Goal: Check status: Check status

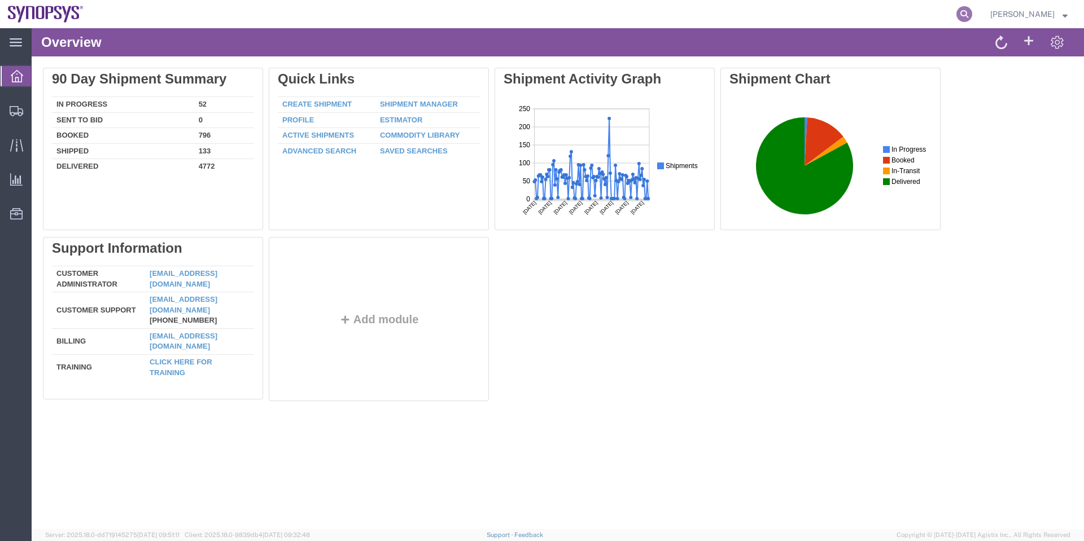
click at [968, 13] on icon at bounding box center [964, 14] width 16 height 16
click at [791, 16] on input "search" at bounding box center [784, 14] width 343 height 27
paste input "56809888"
type input "56809888"
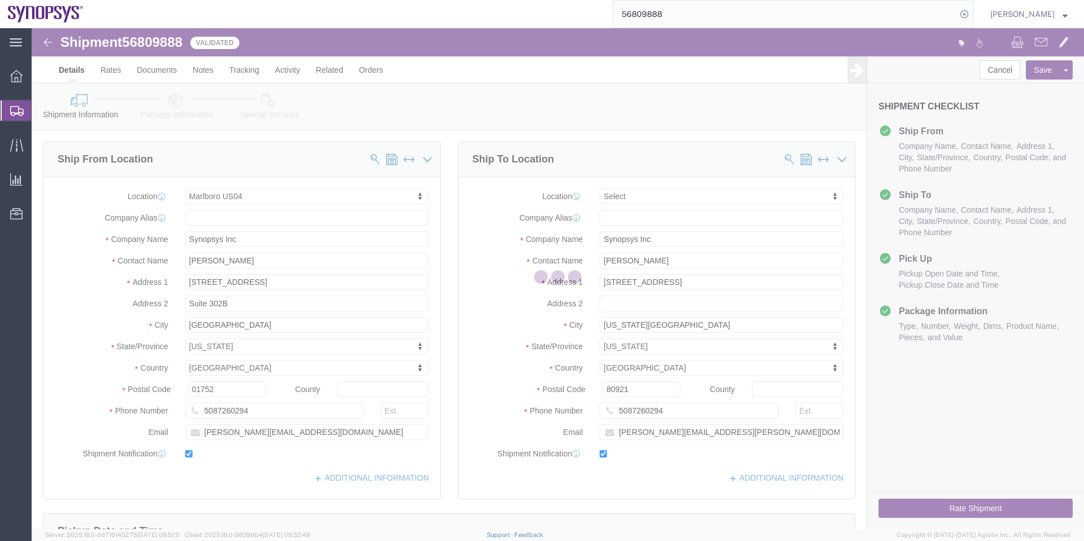
select select "63193"
select select
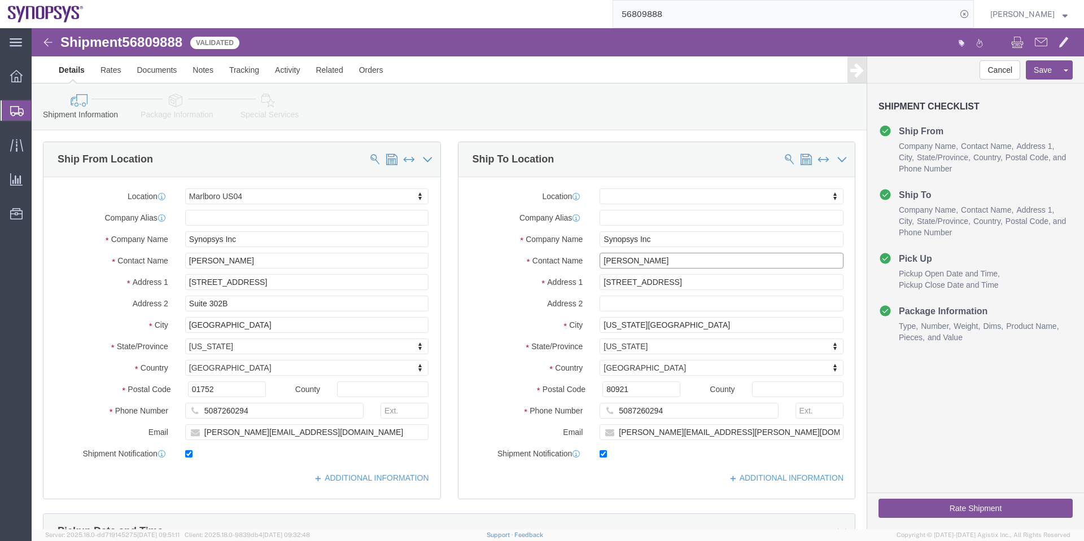
drag, startPoint x: 613, startPoint y: 235, endPoint x: 528, endPoint y: 228, distance: 85.0
click div "Contact Name Fred Jones"
click link "Rates"
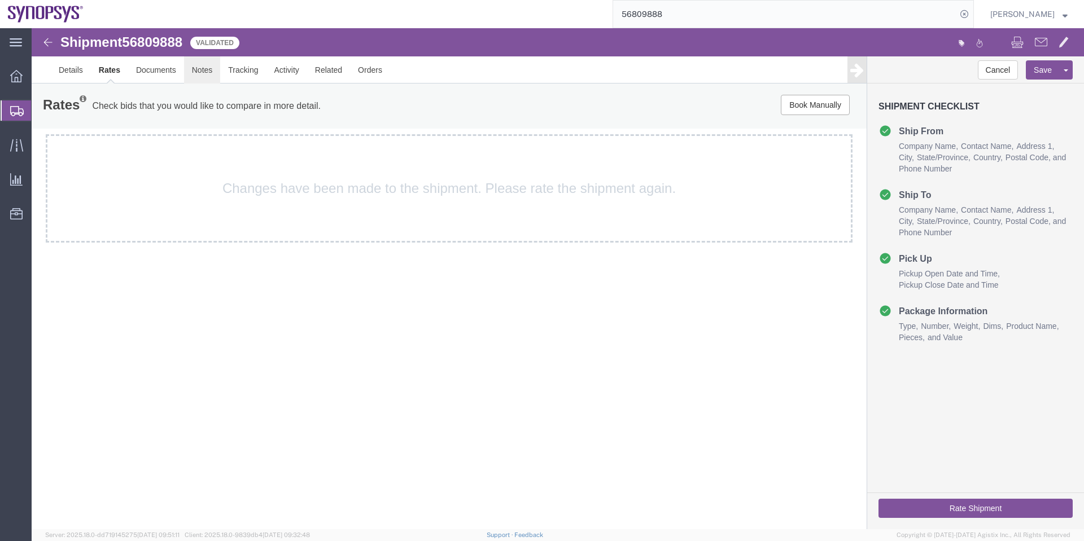
click at [207, 72] on link "Notes" at bounding box center [202, 69] width 37 height 27
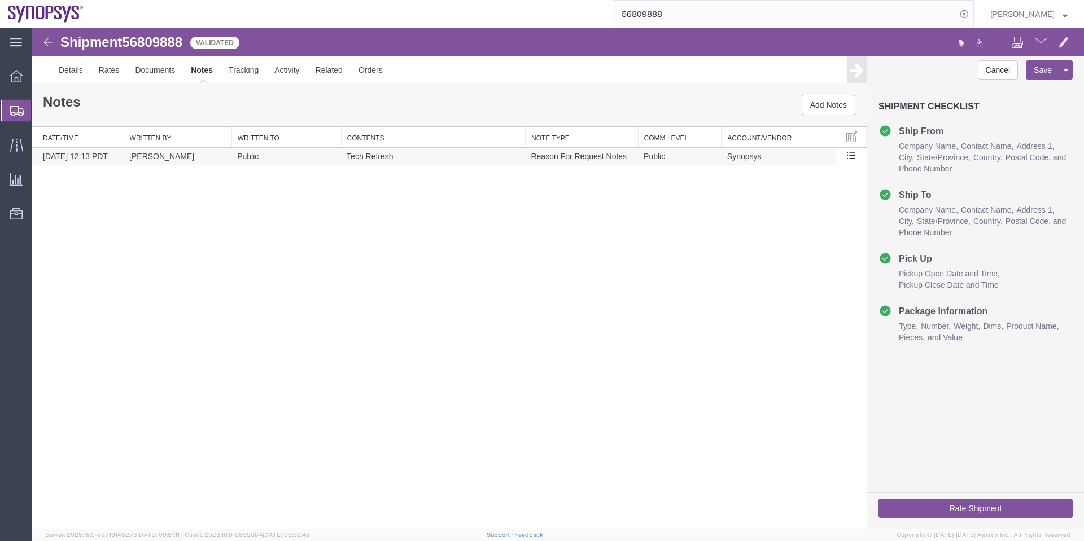
click at [552, 156] on td "Reason For Request Notes" at bounding box center [581, 157] width 113 height 18
click at [564, 156] on td "Reason For Request Notes" at bounding box center [581, 157] width 113 height 18
click at [82, 75] on link "Details" at bounding box center [71, 69] width 40 height 27
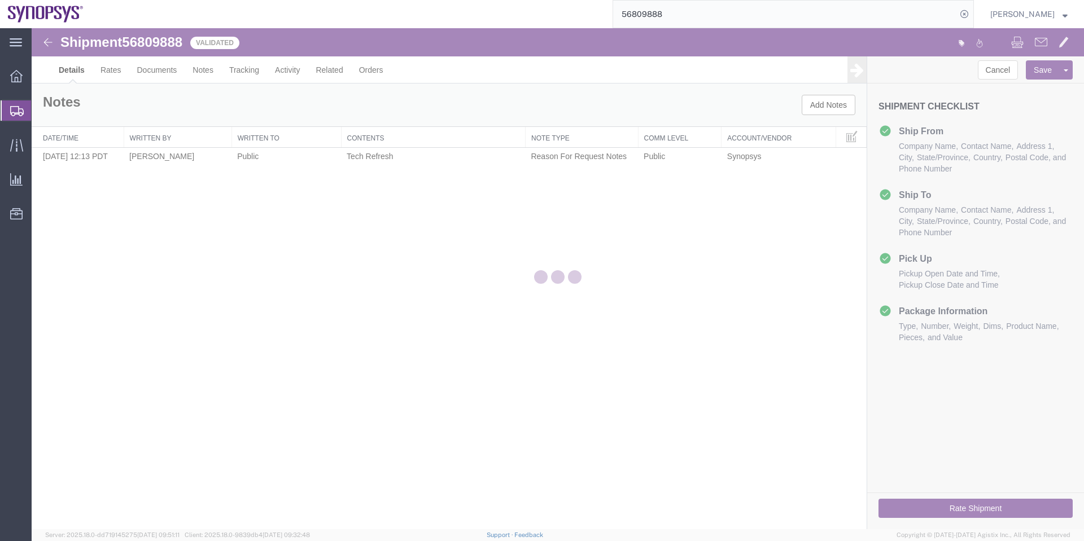
select select "63193"
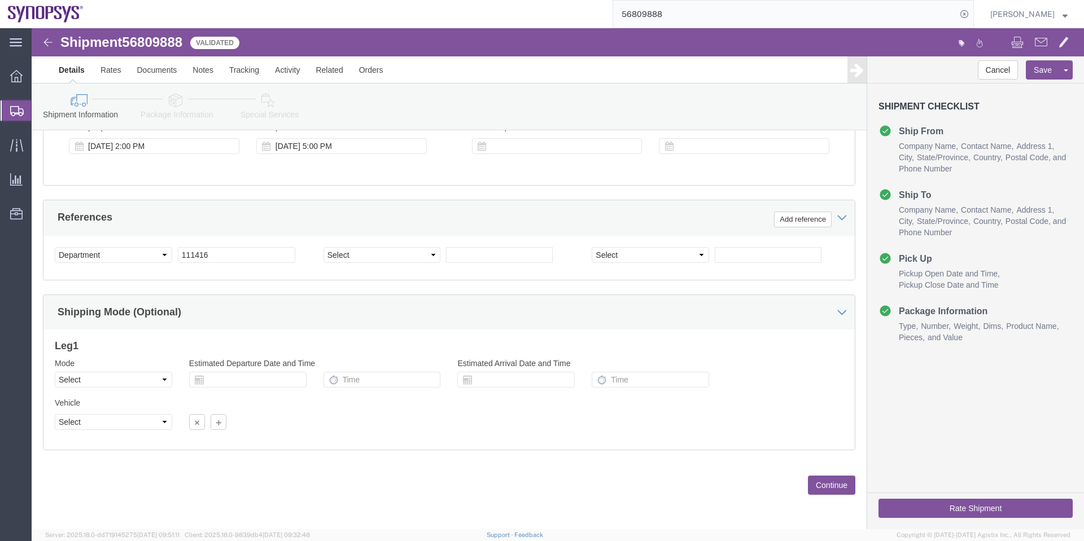
scroll to position [299, 0]
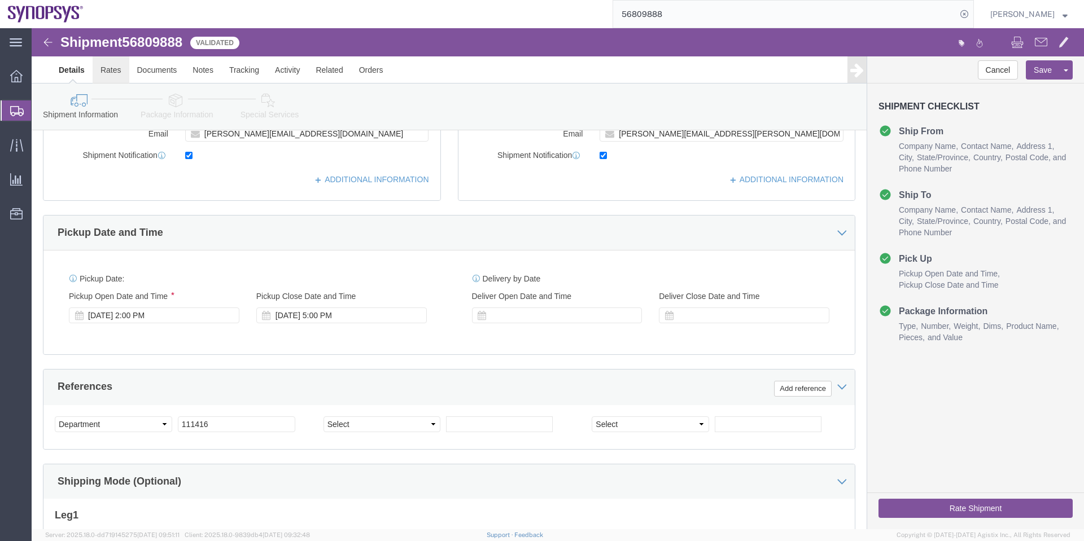
click link "Rates"
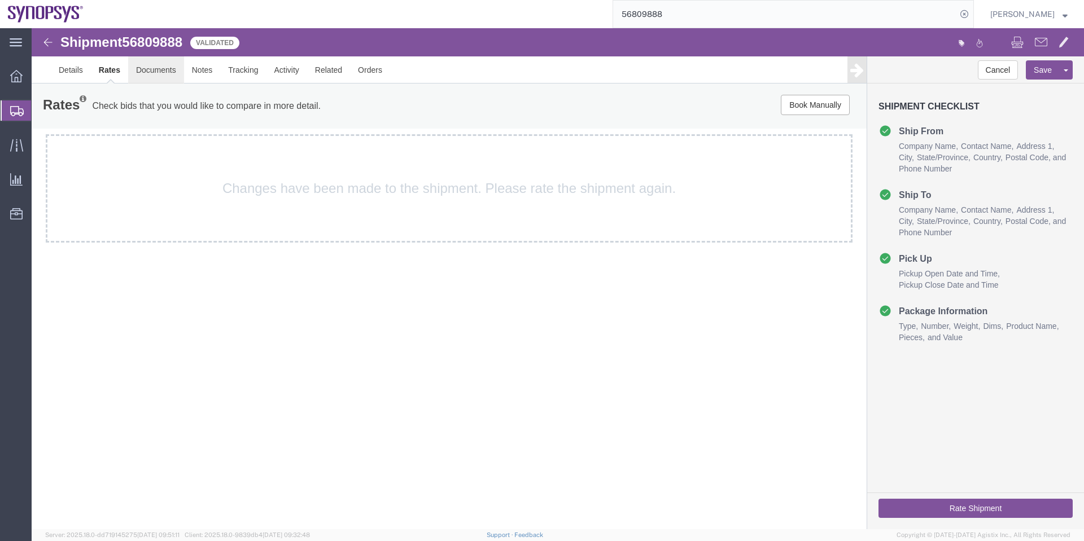
click at [145, 72] on link "Documents" at bounding box center [156, 69] width 56 height 27
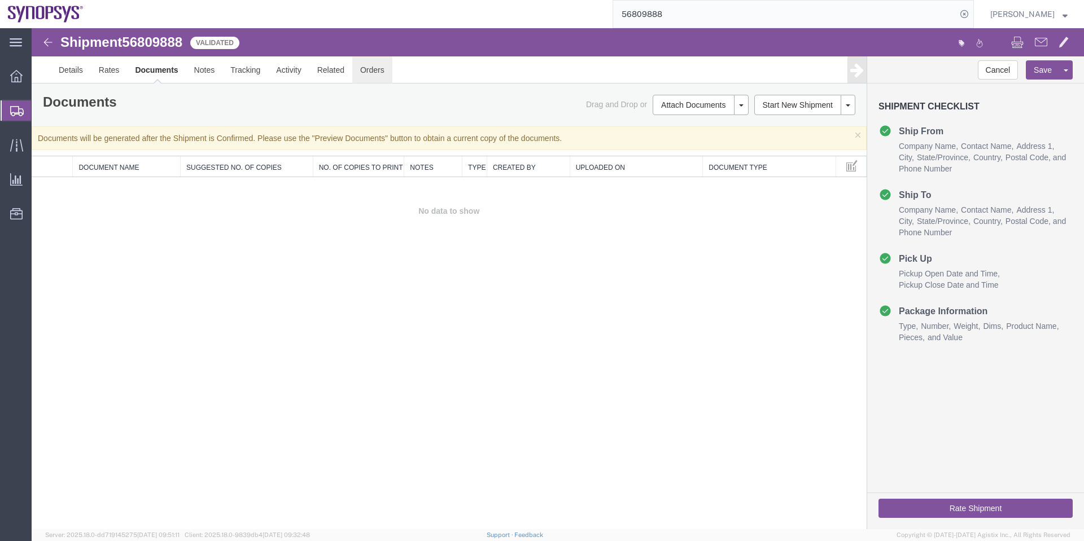
click at [366, 68] on link "Orders" at bounding box center [372, 69] width 40 height 27
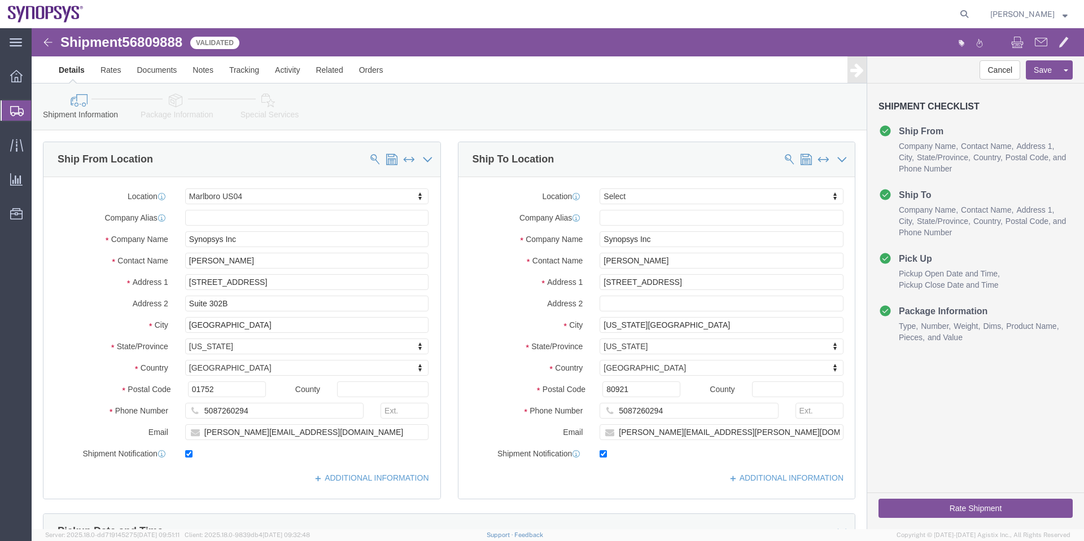
select select "63193"
select select
click link "Rates"
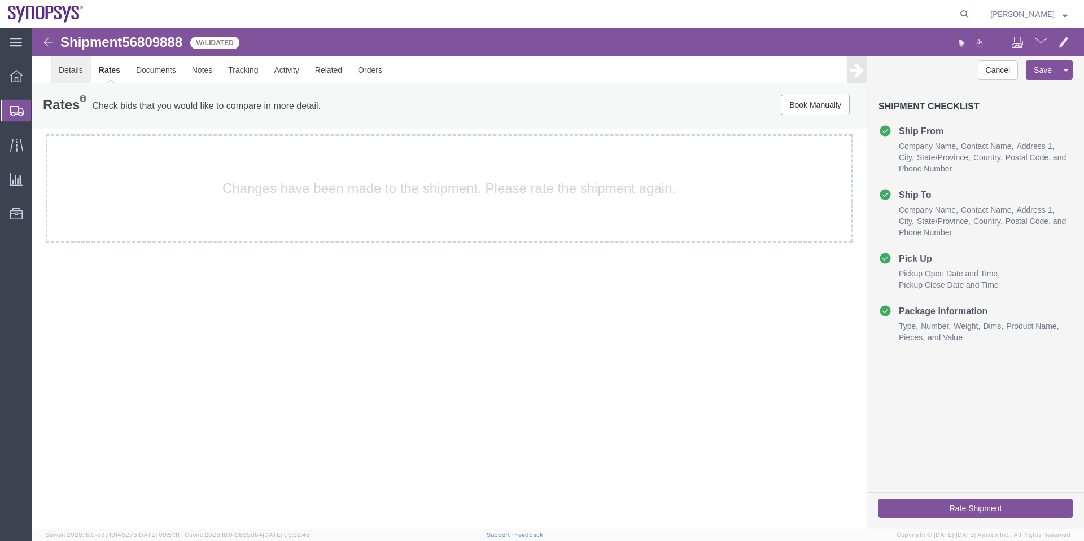
click at [76, 67] on link "Details" at bounding box center [71, 69] width 40 height 27
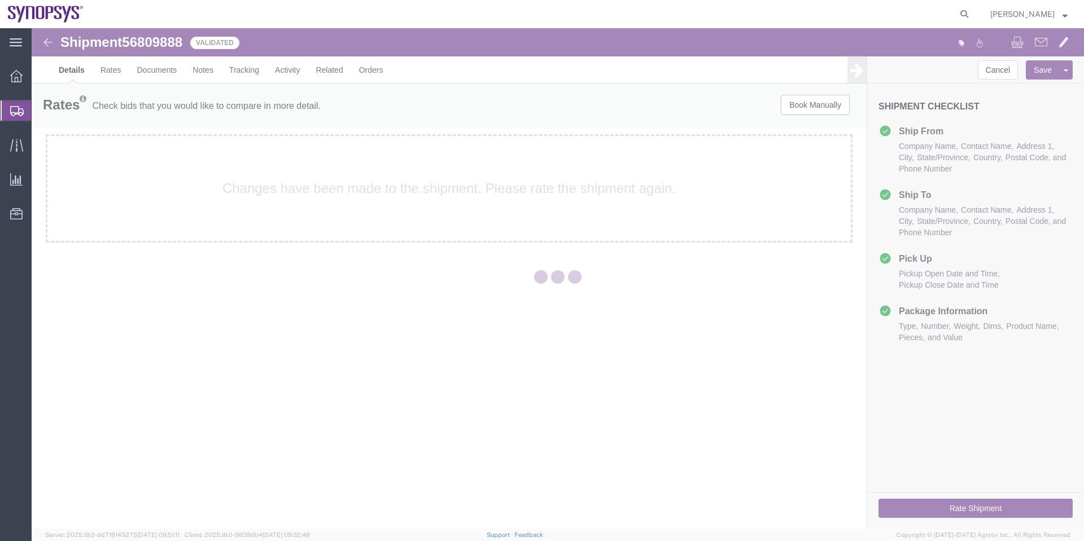
select select "63193"
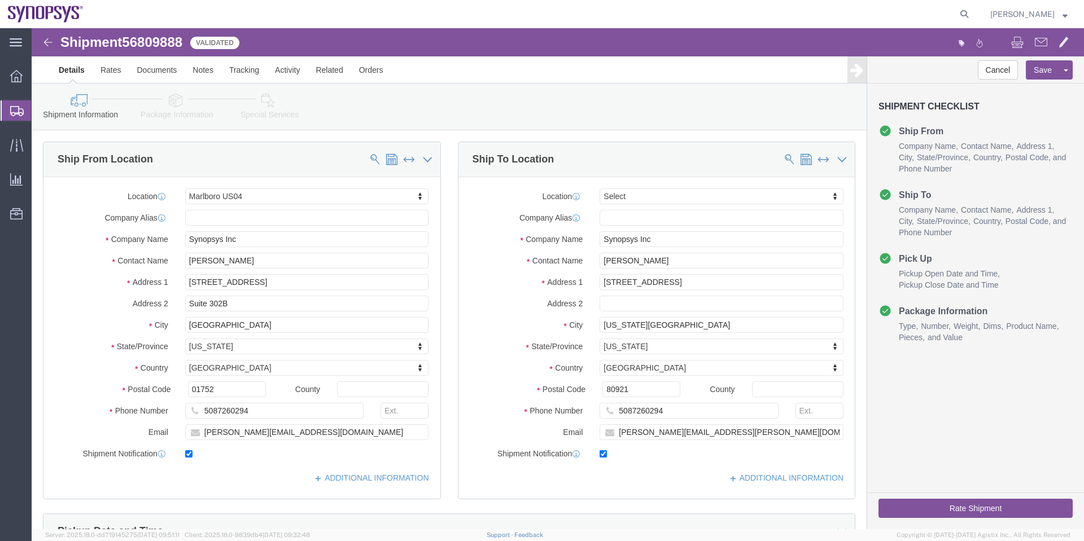
click button "Rate Shipment"
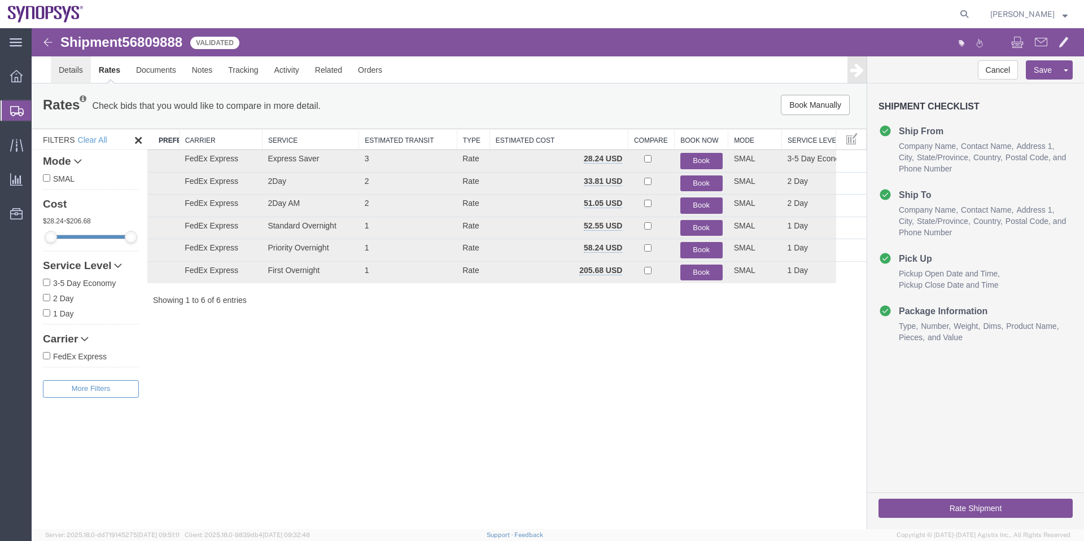
click at [69, 72] on link "Details" at bounding box center [71, 69] width 40 height 27
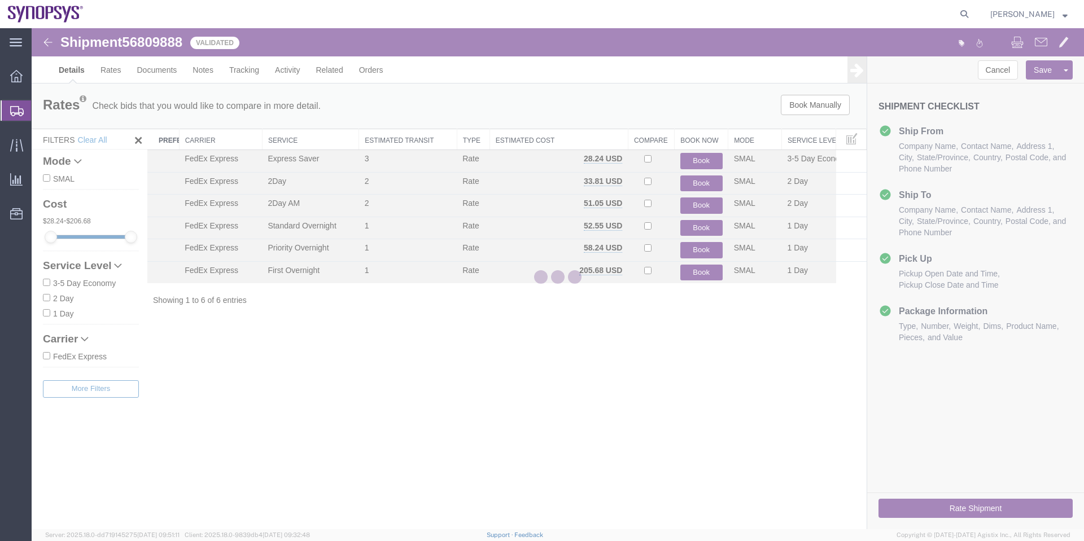
select select "63193"
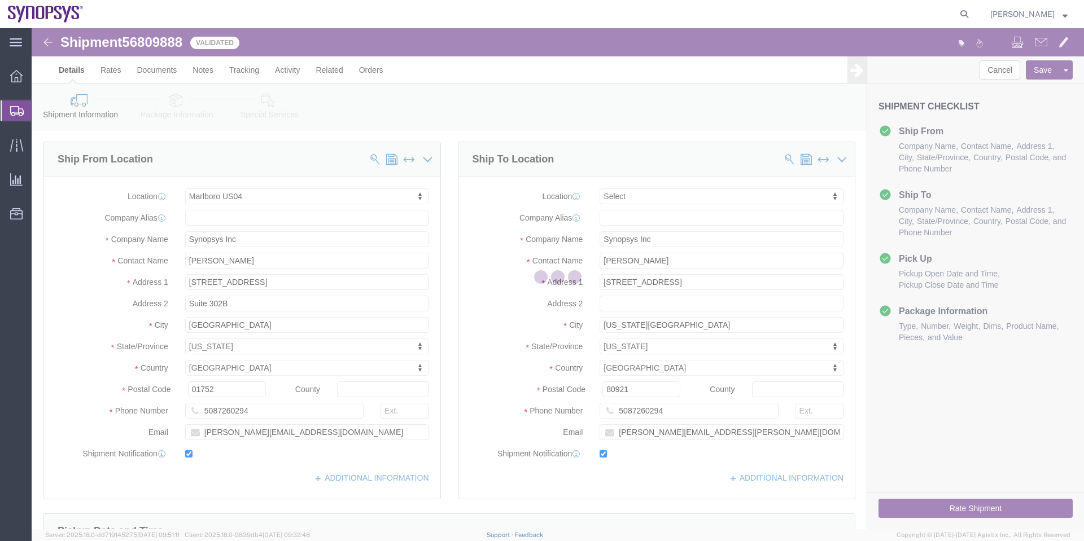
select select "63193"
select select
select select "63193"
select select
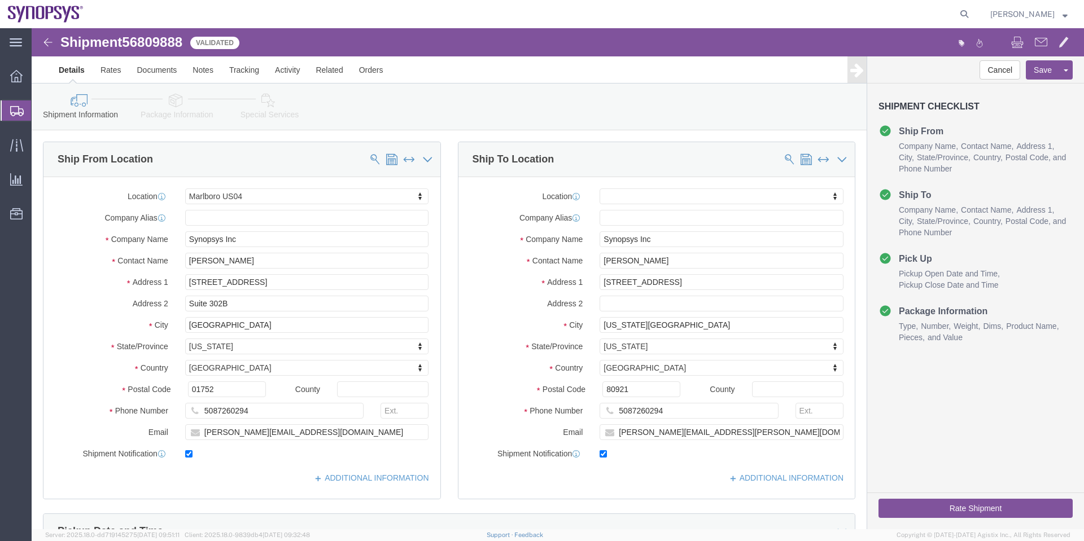
click button "Rate Shipment"
